Goal: Check status: Check status

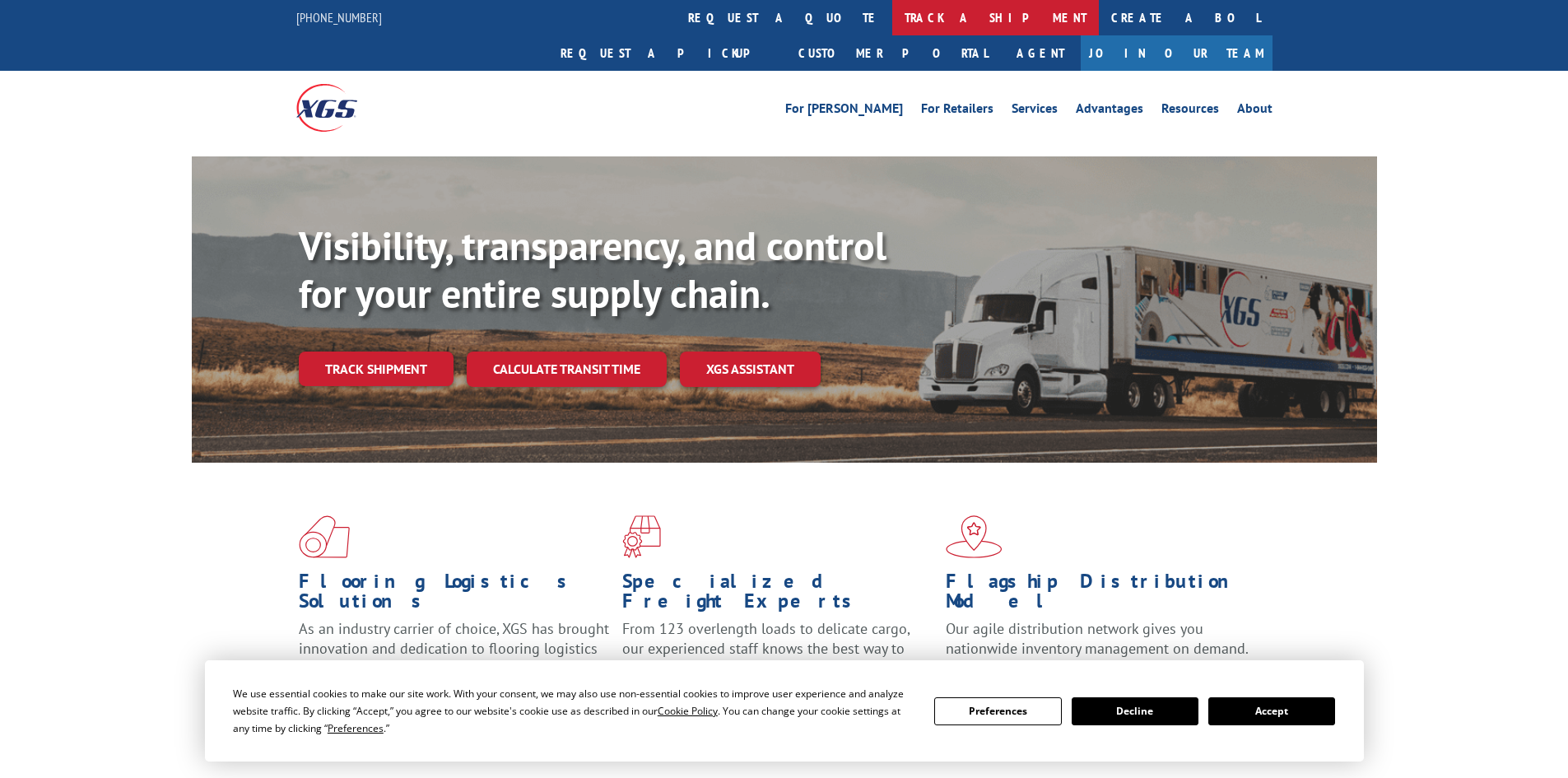
click at [892, 17] on link "track a shipment" at bounding box center [996, 17] width 207 height 36
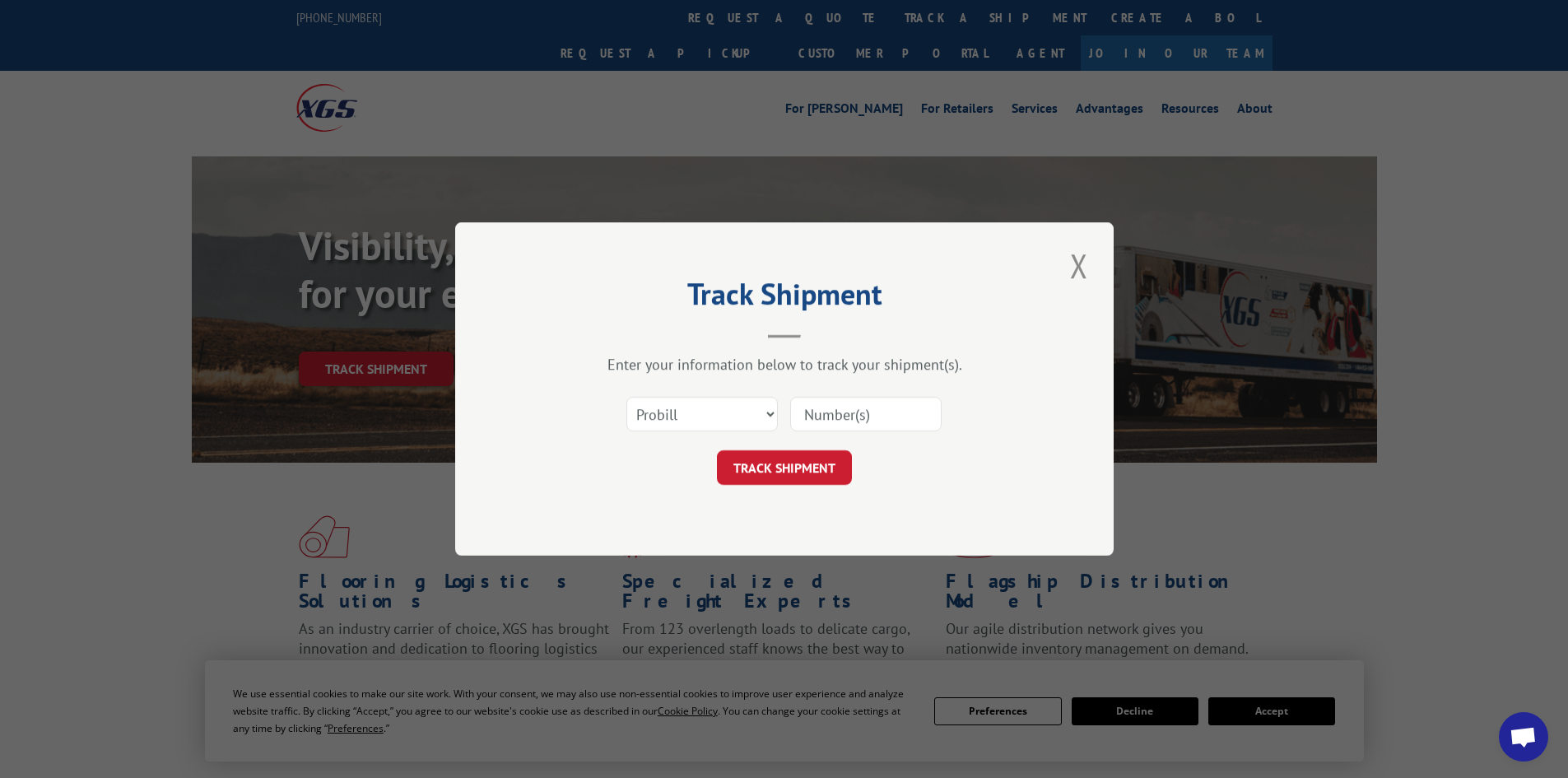
click at [1067, 267] on button "Close modal" at bounding box center [1080, 265] width 28 height 46
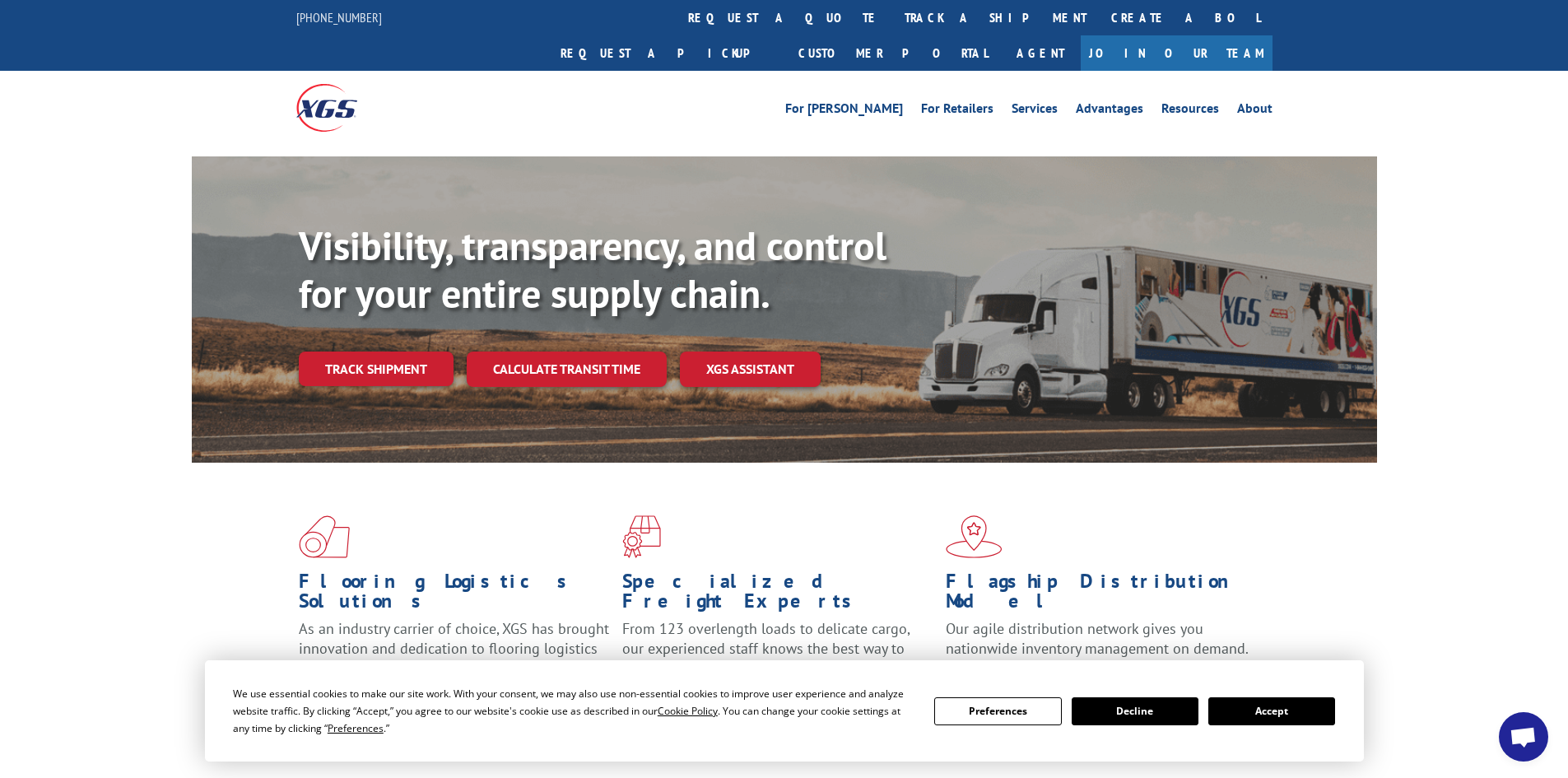
click at [1292, 714] on button "Accept" at bounding box center [1272, 711] width 127 height 28
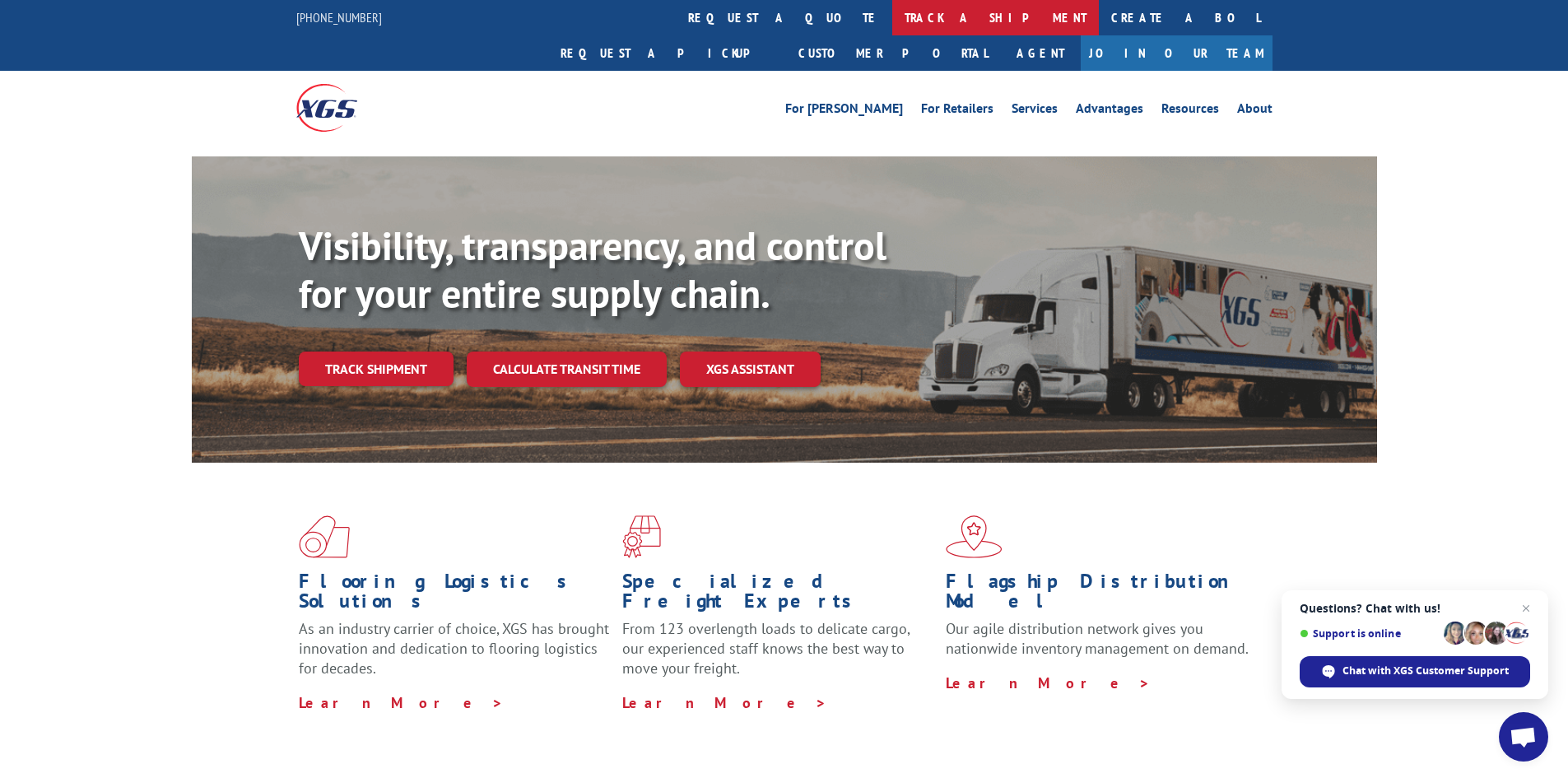
click at [892, 26] on link "track a shipment" at bounding box center [996, 17] width 207 height 36
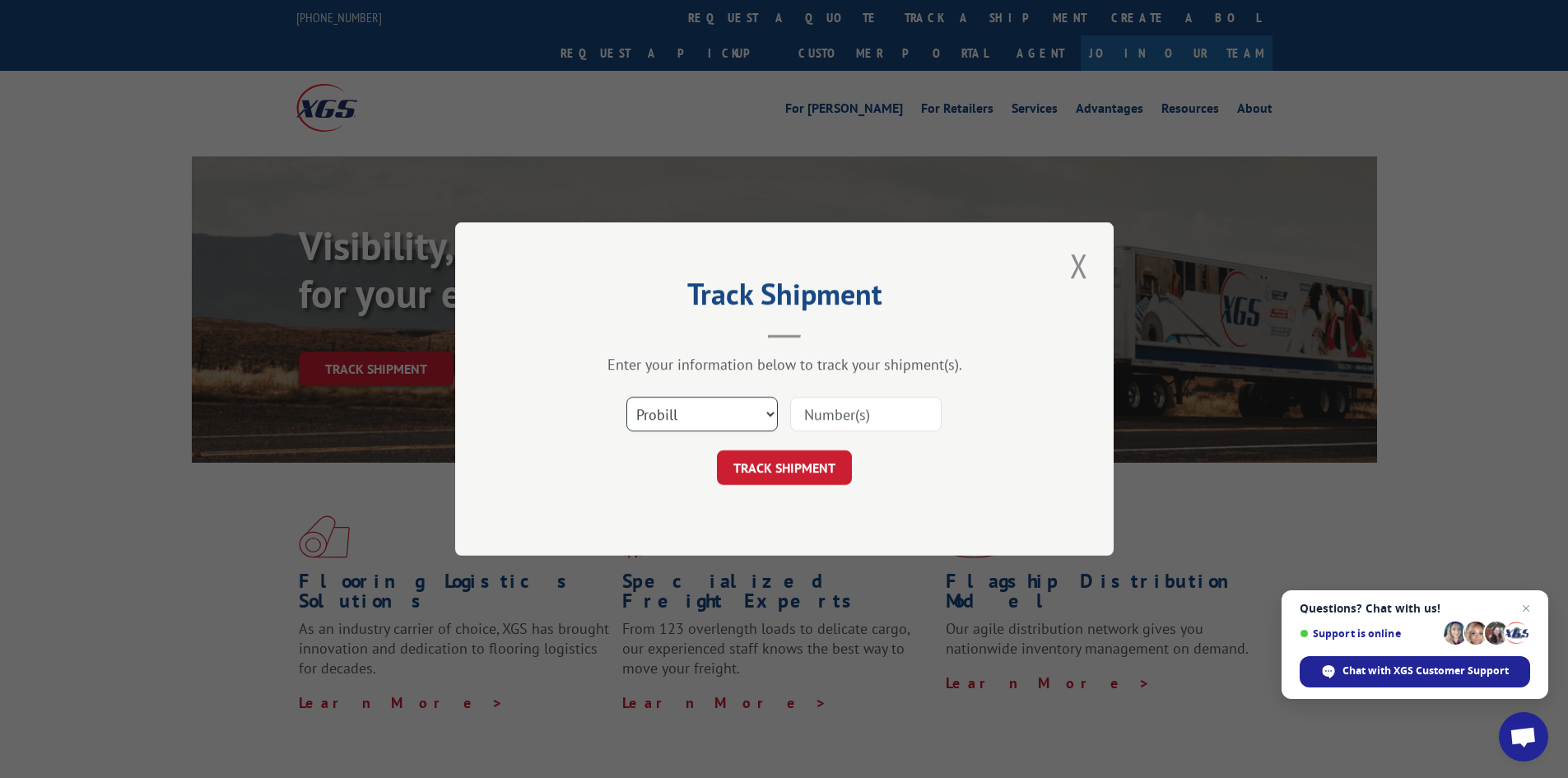
click at [680, 406] on select "Select category... Probill BOL PO" at bounding box center [702, 414] width 152 height 35
select select "bol"
click at [627, 396] on select "Select category... Probill BOL PO" at bounding box center [702, 414] width 152 height 35
click at [852, 427] on input at bounding box center [866, 414] width 152 height 35
paste input "2809773"
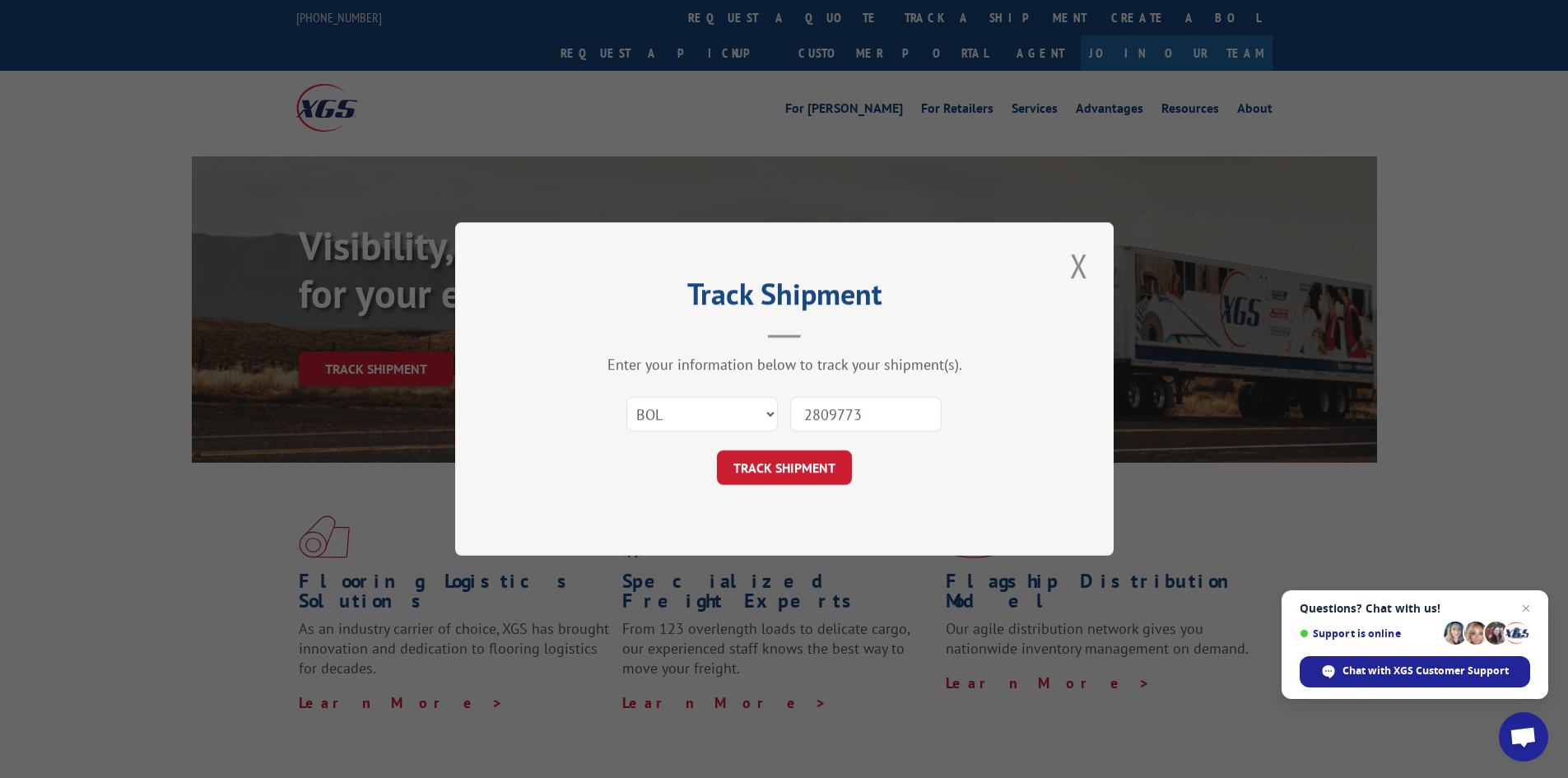
type input "2809773"
click at [717, 450] on button "TRACK SHIPMENT" at bounding box center [784, 468] width 135 height 35
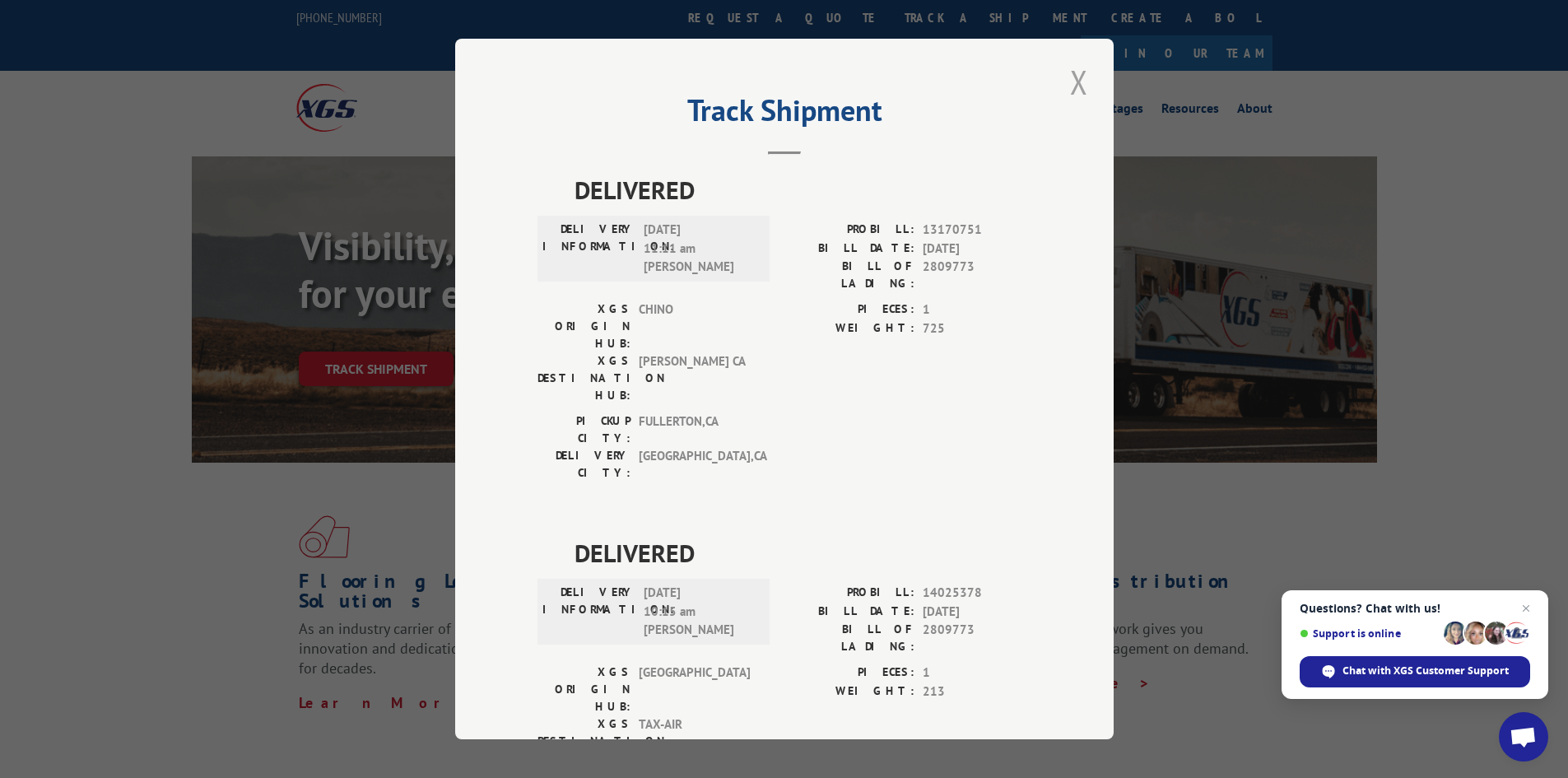
click at [1079, 84] on button "Close modal" at bounding box center [1080, 82] width 28 height 46
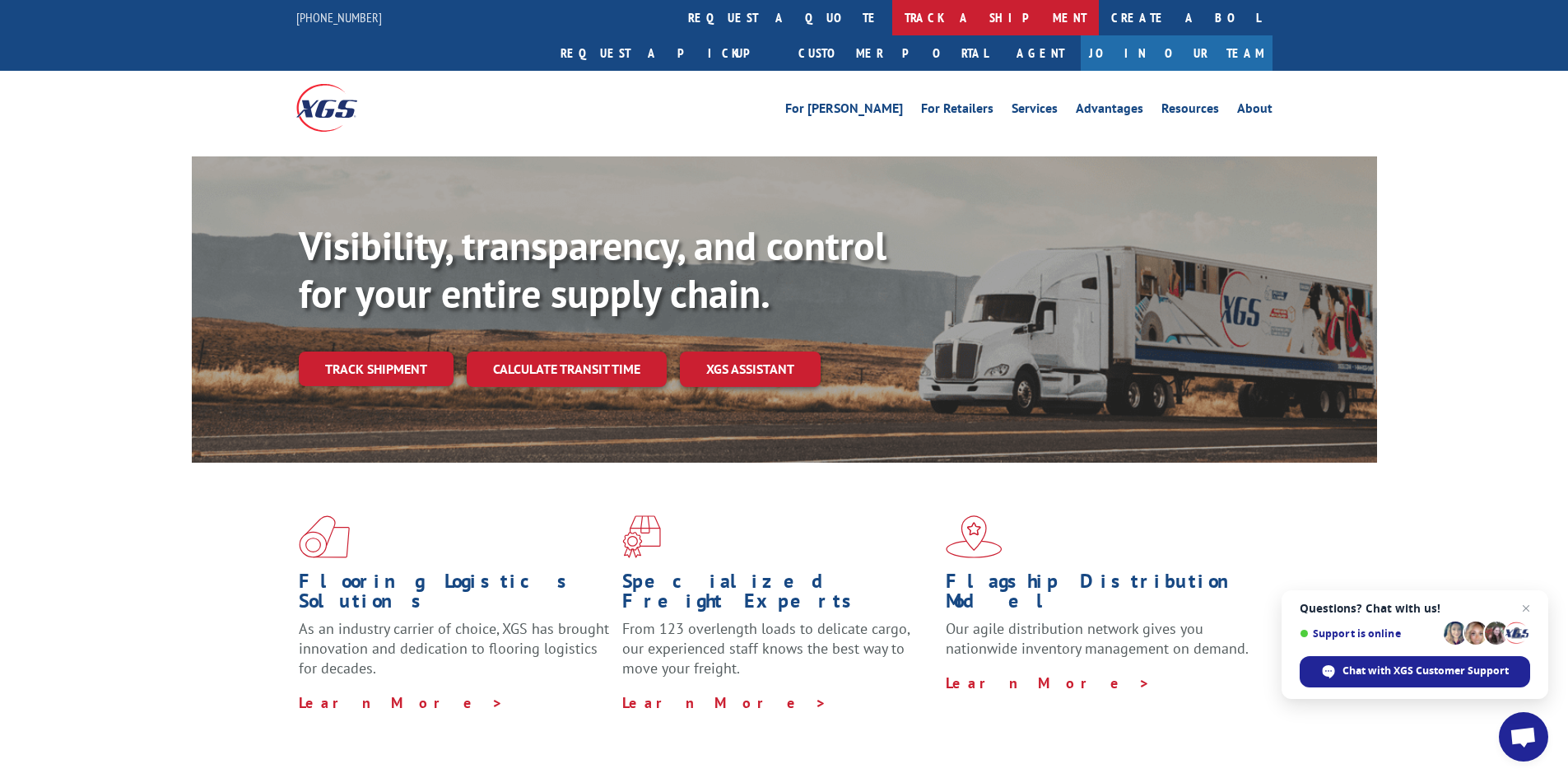
click at [892, 16] on link "track a shipment" at bounding box center [996, 17] width 207 height 36
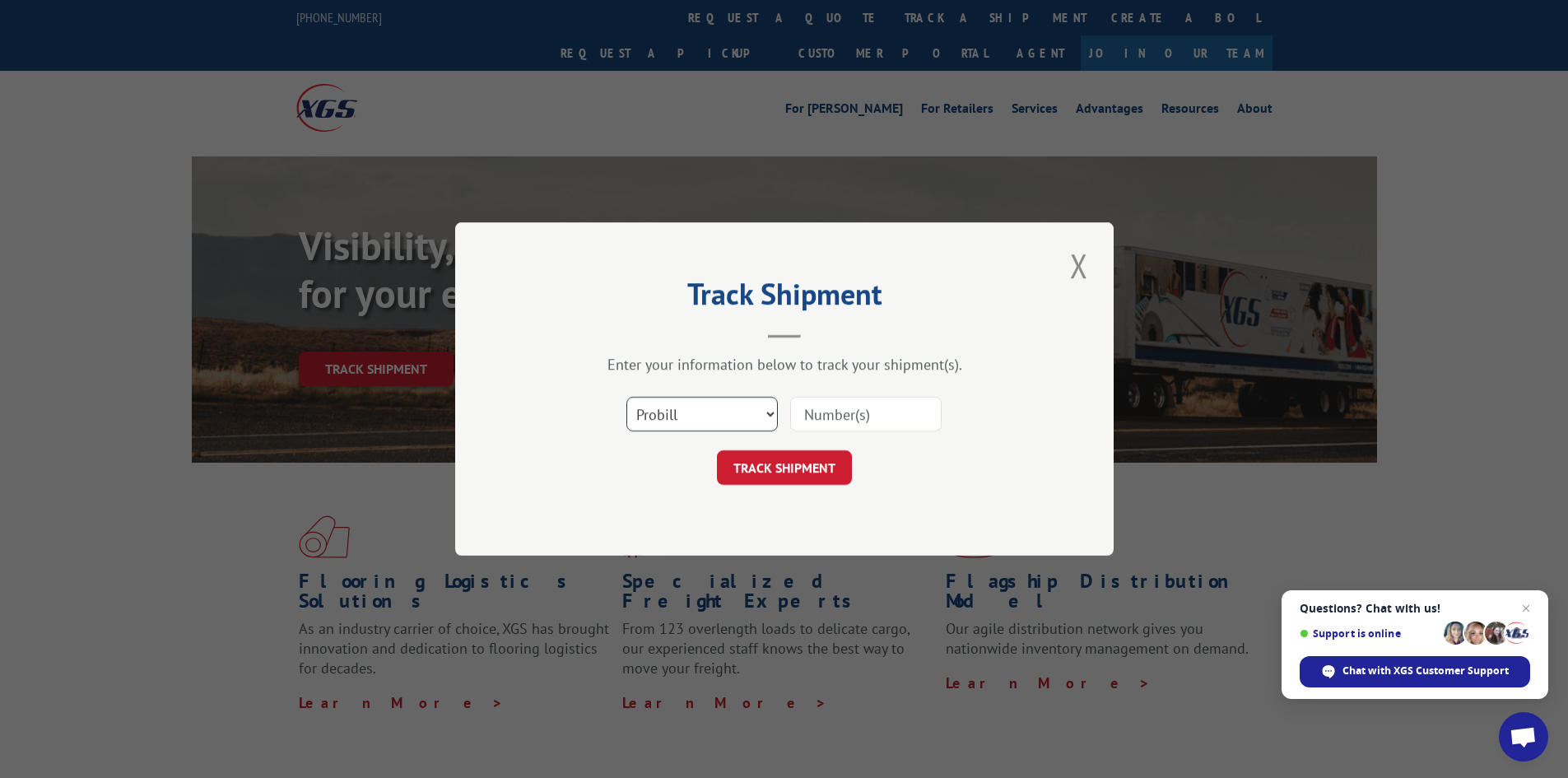
click at [678, 422] on select "Select category... Probill BOL PO" at bounding box center [702, 414] width 152 height 35
select select "po"
click at [627, 396] on select "Select category... Probill BOL PO" at bounding box center [702, 414] width 152 height 35
click at [916, 411] on input at bounding box center [866, 414] width 152 height 35
paste input "03539028"
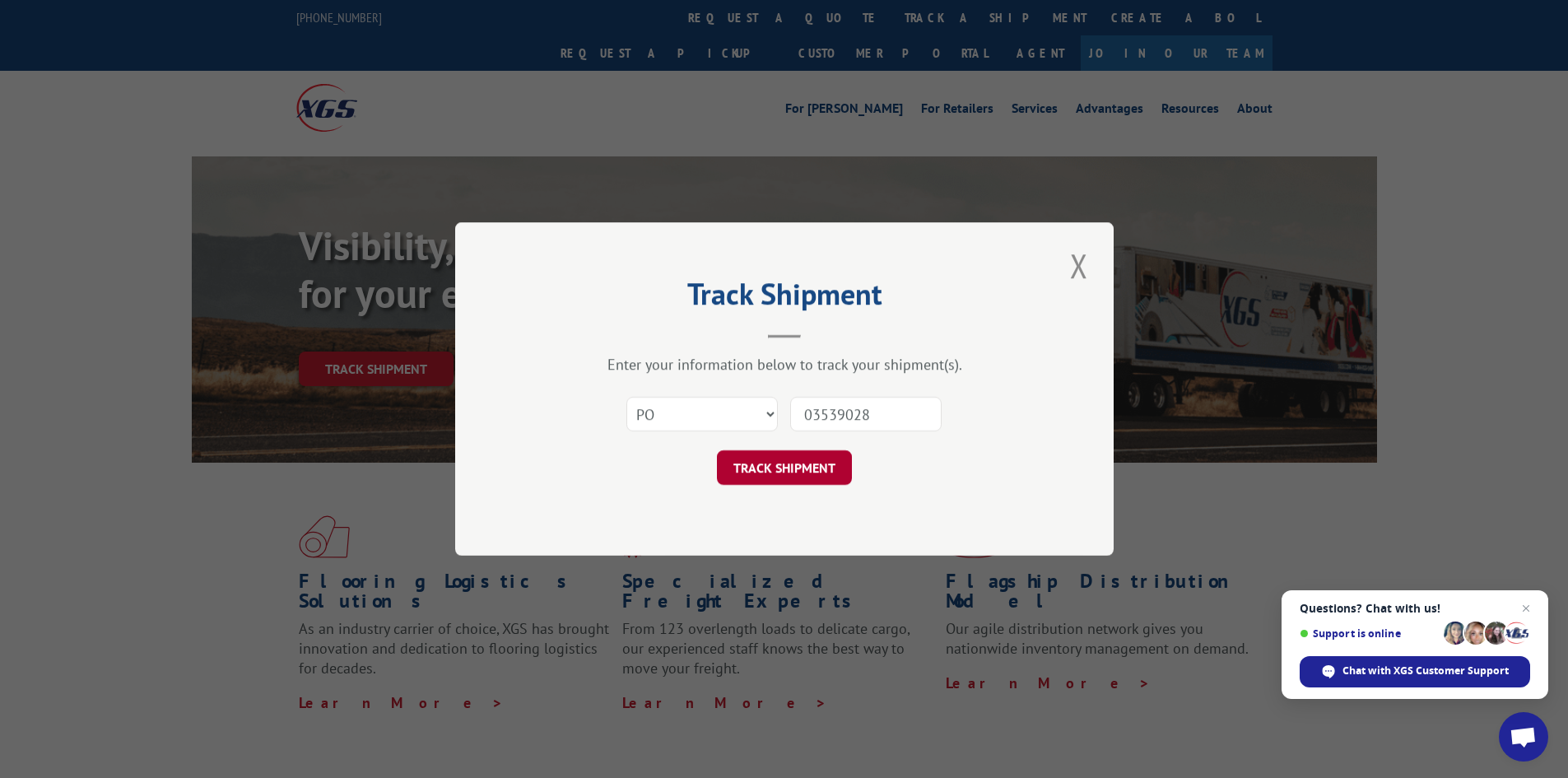
type input "03539028"
click at [815, 470] on button "TRACK SHIPMENT" at bounding box center [784, 468] width 135 height 35
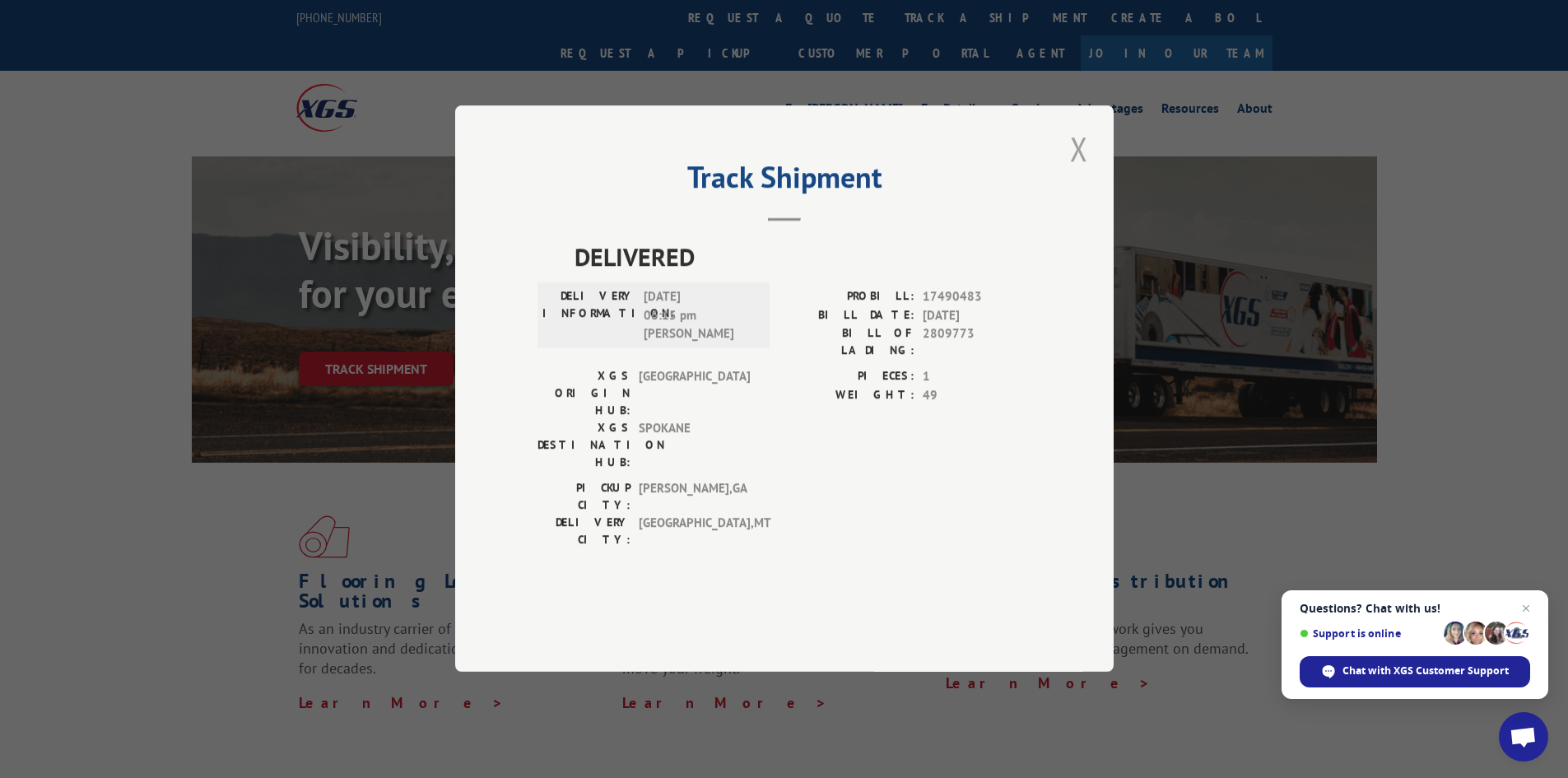
click at [1084, 171] on button "Close modal" at bounding box center [1080, 148] width 28 height 46
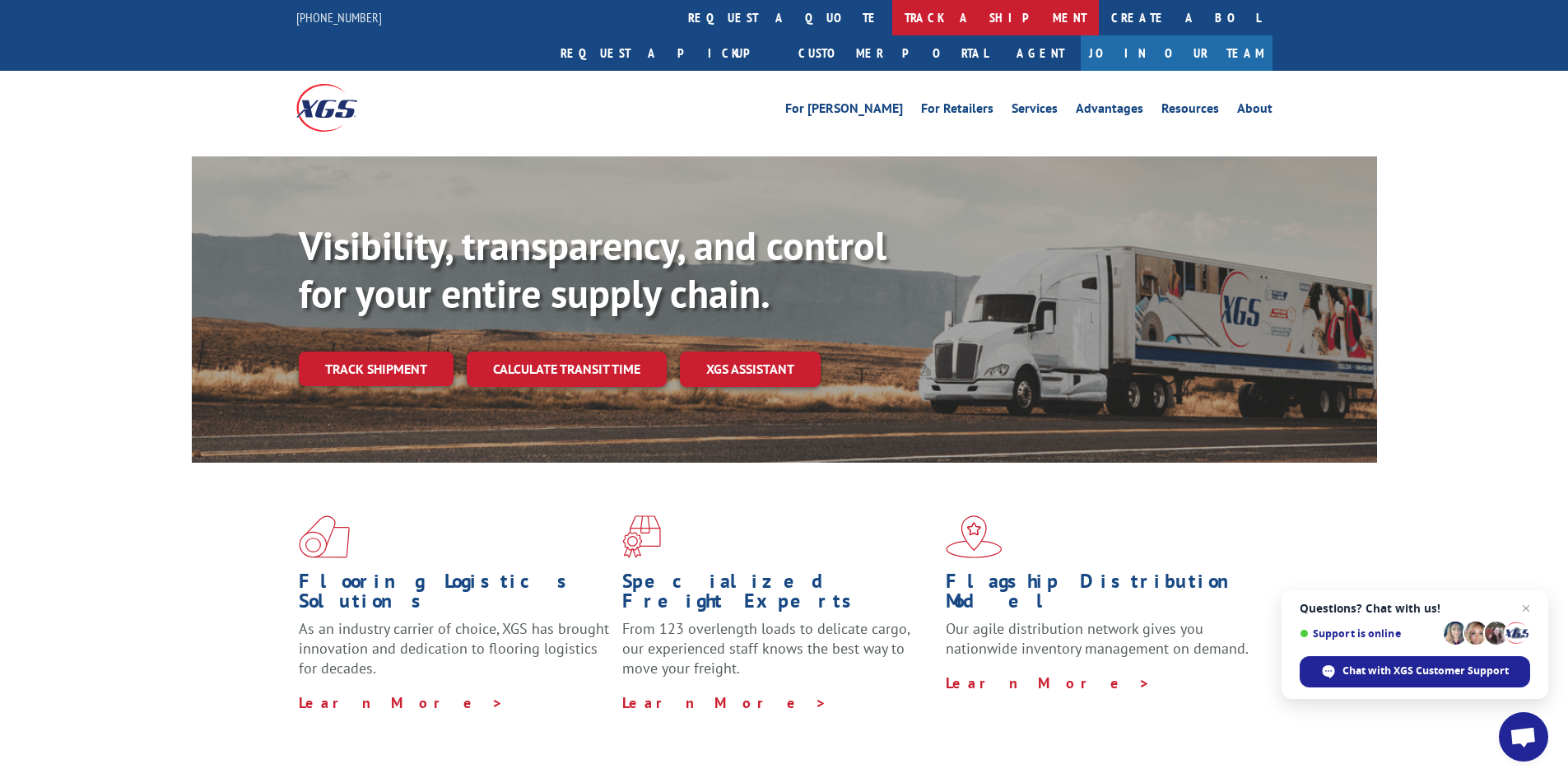
click at [892, 22] on link "track a shipment" at bounding box center [996, 17] width 207 height 36
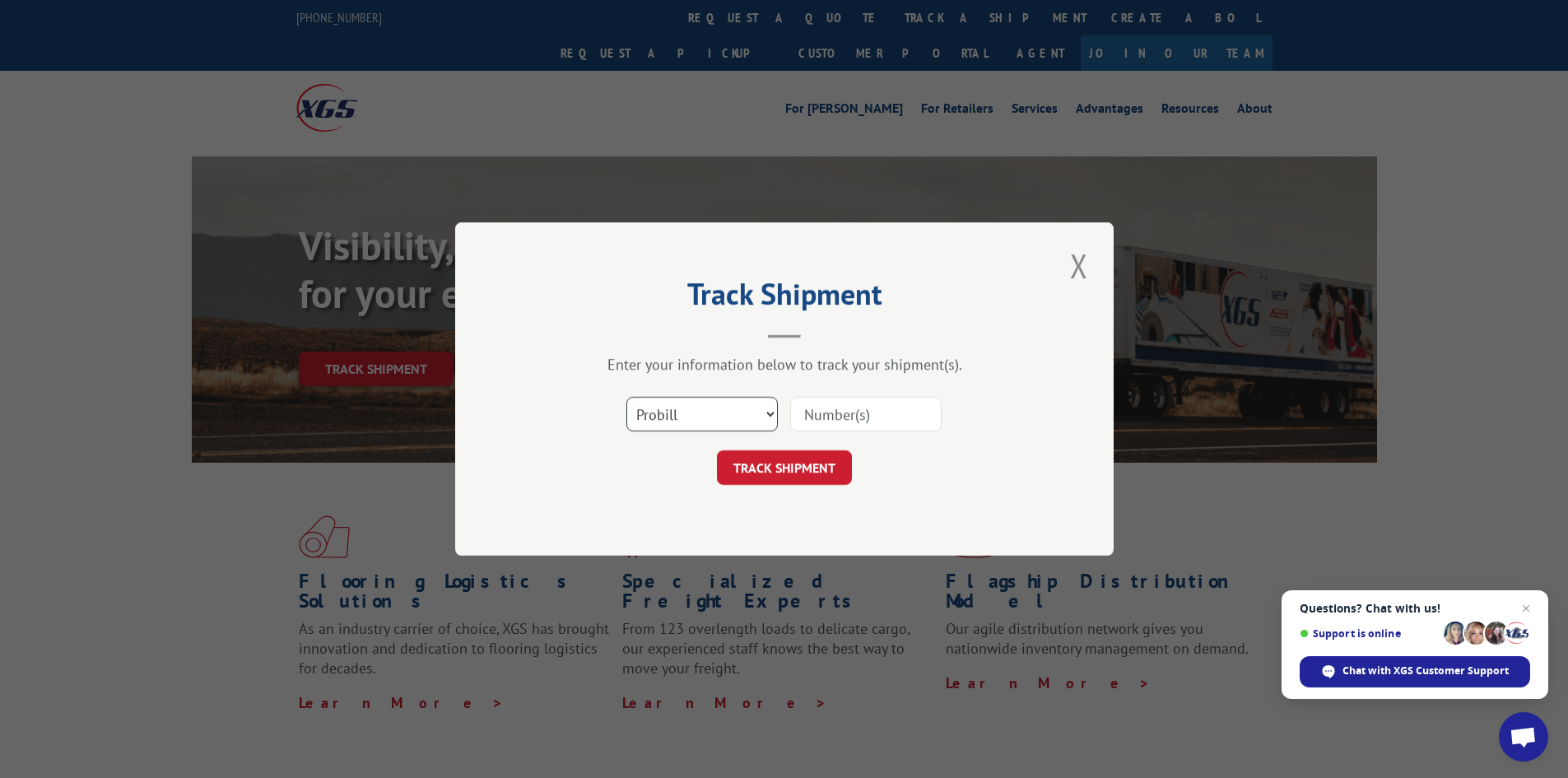
click at [728, 417] on select "Select category... Probill BOL PO" at bounding box center [702, 414] width 152 height 35
select select "bol"
click at [627, 396] on select "Select category... Probill BOL PO" at bounding box center [702, 414] width 152 height 35
click at [829, 415] on input at bounding box center [866, 414] width 152 height 35
paste input "5917316"
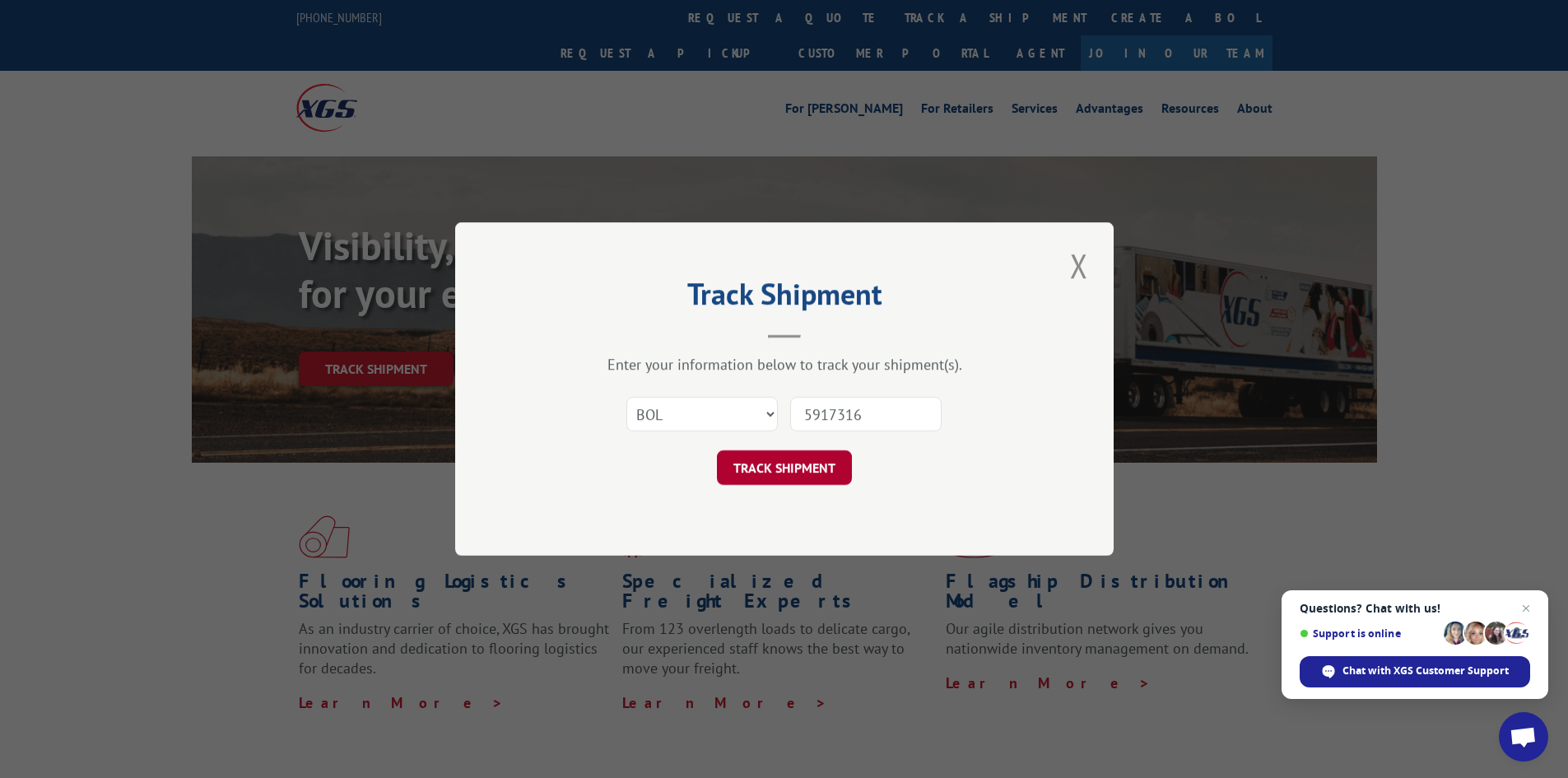
type input "5917316"
click at [809, 478] on button "TRACK SHIPMENT" at bounding box center [784, 468] width 135 height 35
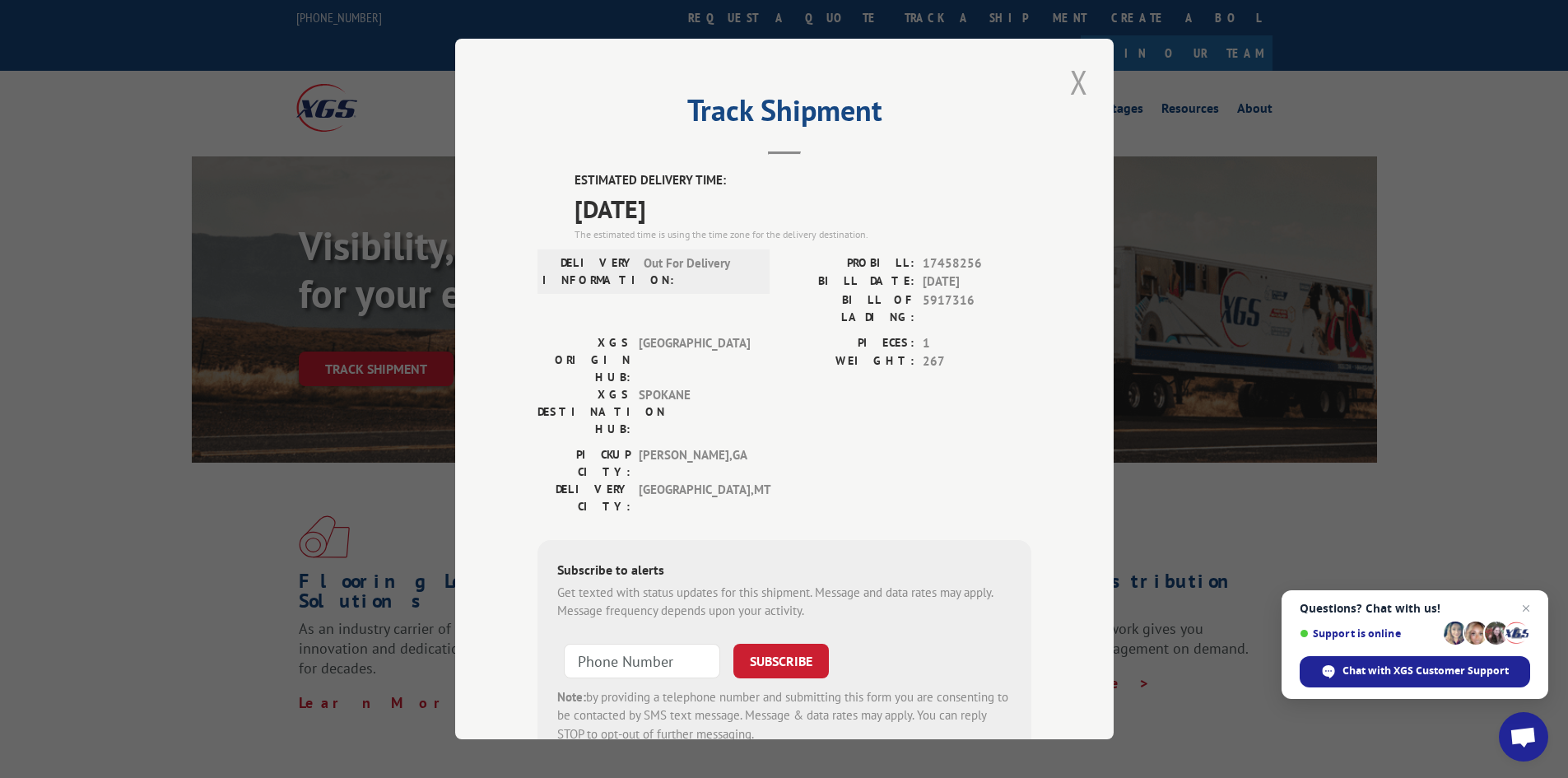
click at [1083, 83] on button "Close modal" at bounding box center [1080, 82] width 28 height 46
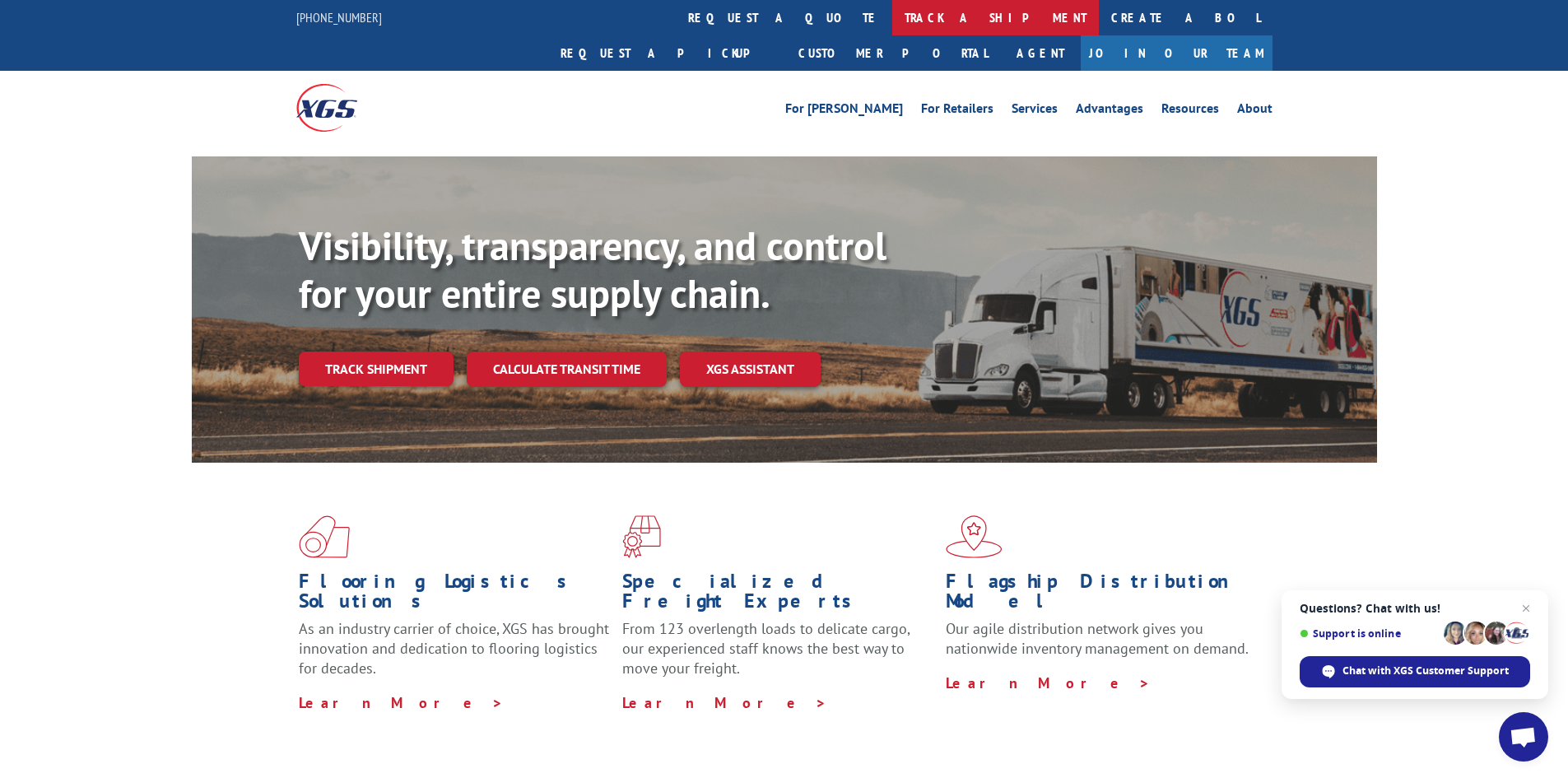
click at [892, 20] on link "track a shipment" at bounding box center [996, 17] width 207 height 36
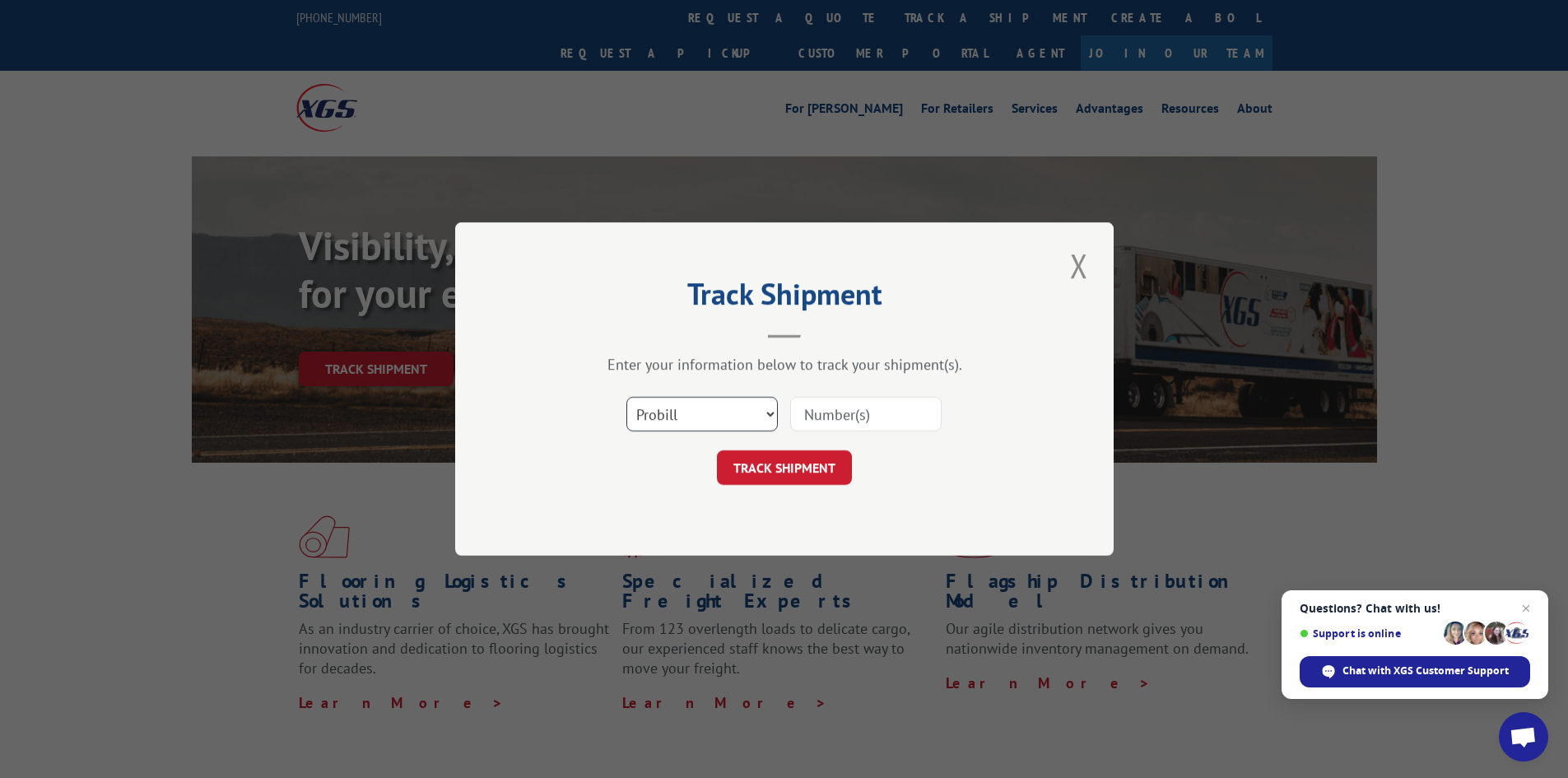
click at [660, 425] on select "Select category... Probill BOL PO" at bounding box center [702, 414] width 152 height 35
select select "bol"
click at [627, 396] on select "Select category... Probill BOL PO" at bounding box center [702, 414] width 152 height 35
click at [830, 417] on input at bounding box center [866, 414] width 152 height 35
paste input "5940272"
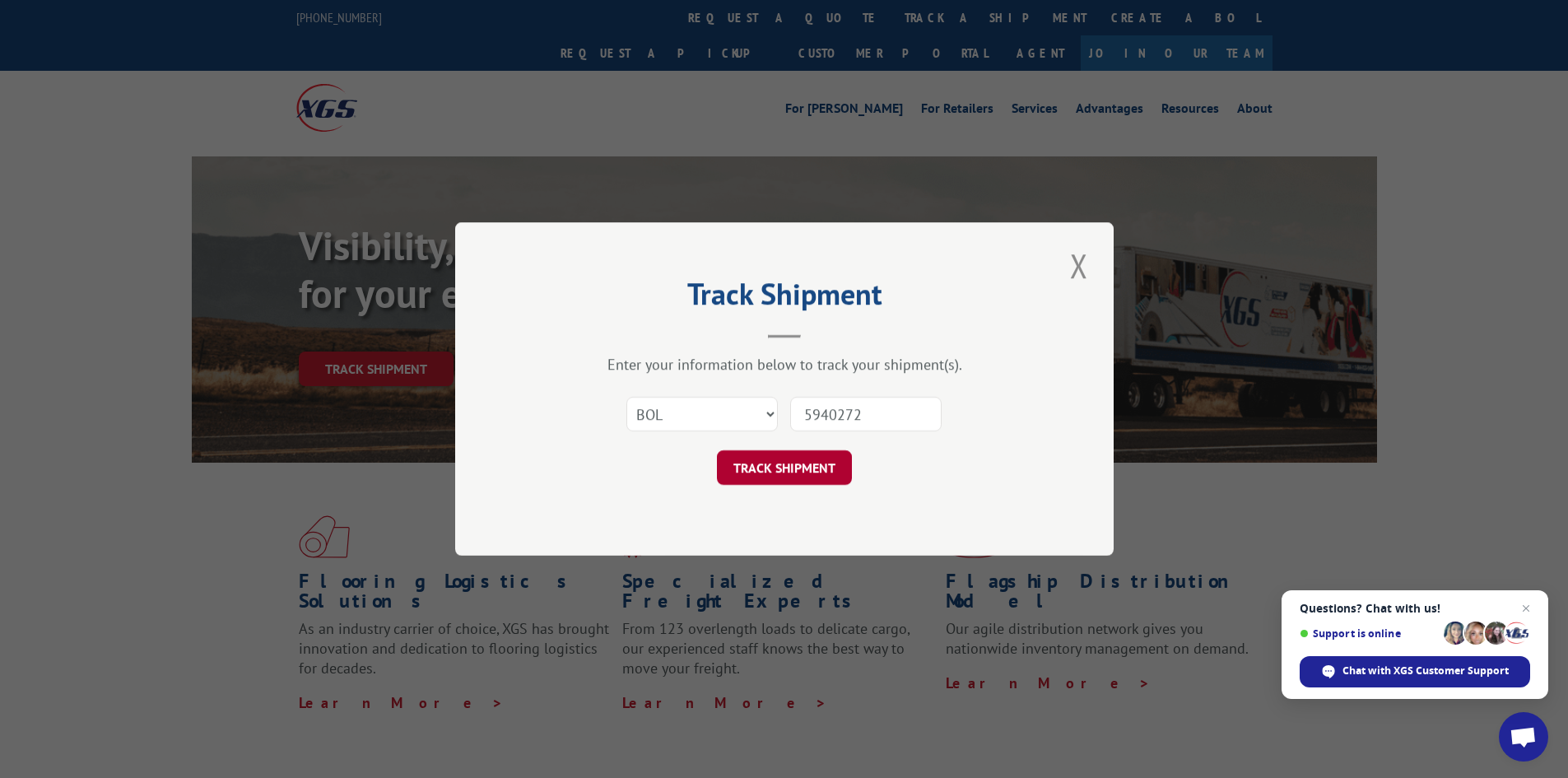
type input "5940272"
click at [828, 478] on button "TRACK SHIPMENT" at bounding box center [784, 468] width 135 height 35
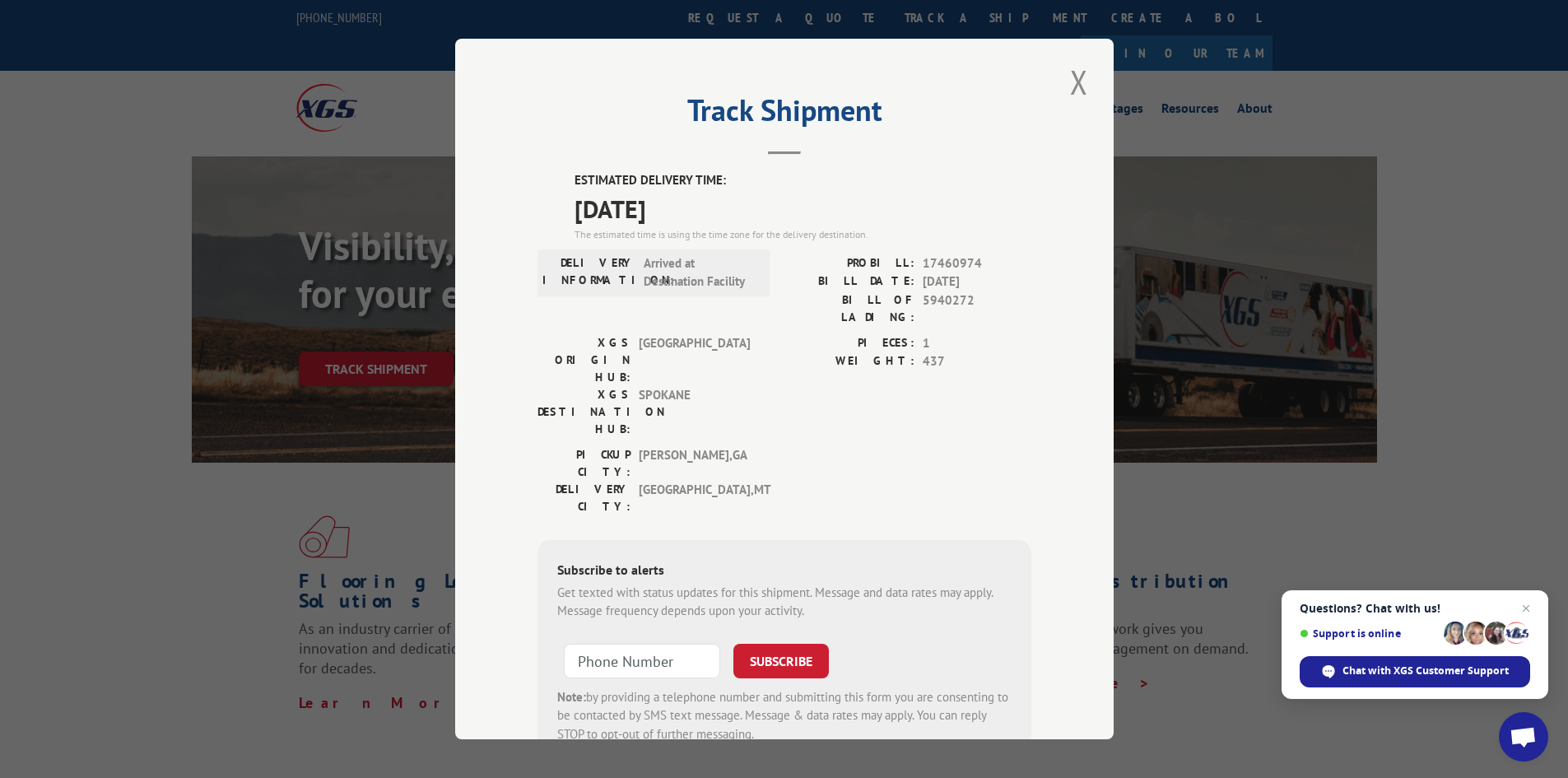
click at [1093, 44] on div "Track Shipment ESTIMATED DELIVERY TIME: [DATE] The estimated time is using the …" at bounding box center [785, 389] width 659 height 700
click at [1075, 82] on button "Close modal" at bounding box center [1080, 82] width 28 height 46
